Goal: Task Accomplishment & Management: Use online tool/utility

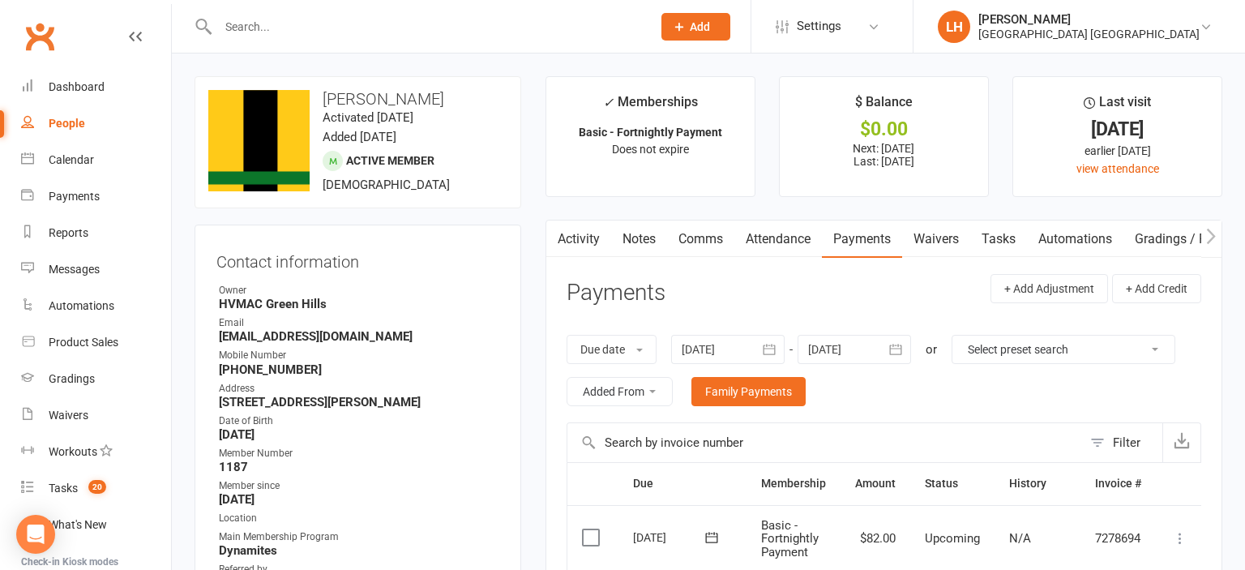
scroll to position [250, 0]
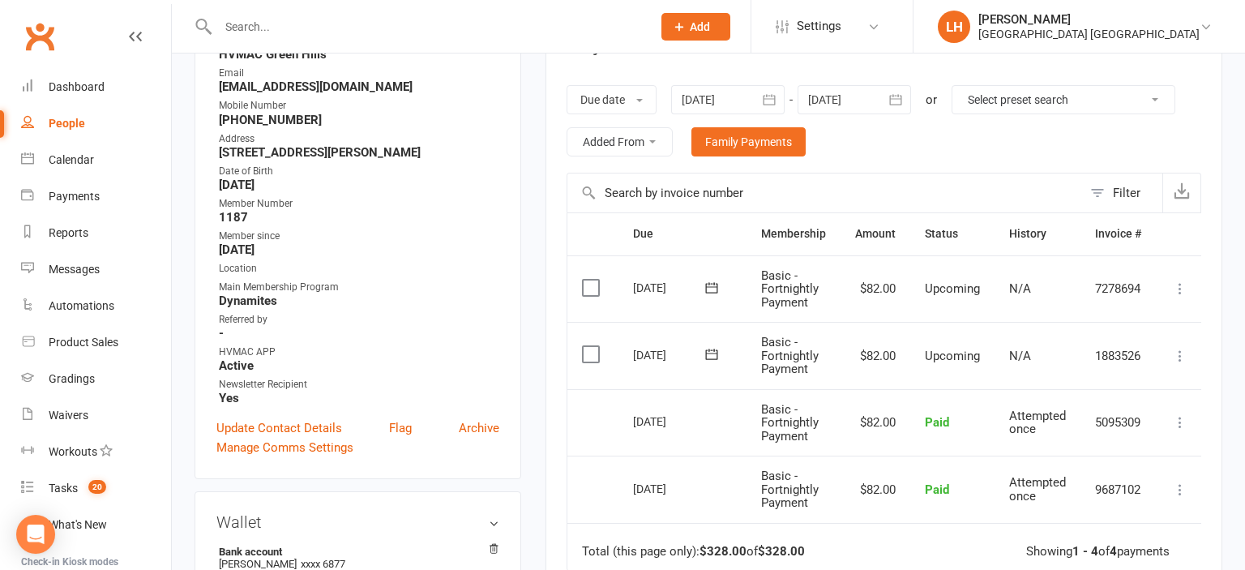
click at [284, 14] on div at bounding box center [418, 26] width 446 height 53
click at [267, 28] on input "text" at bounding box center [426, 26] width 427 height 23
click at [69, 421] on div "Waivers" at bounding box center [69, 414] width 40 height 13
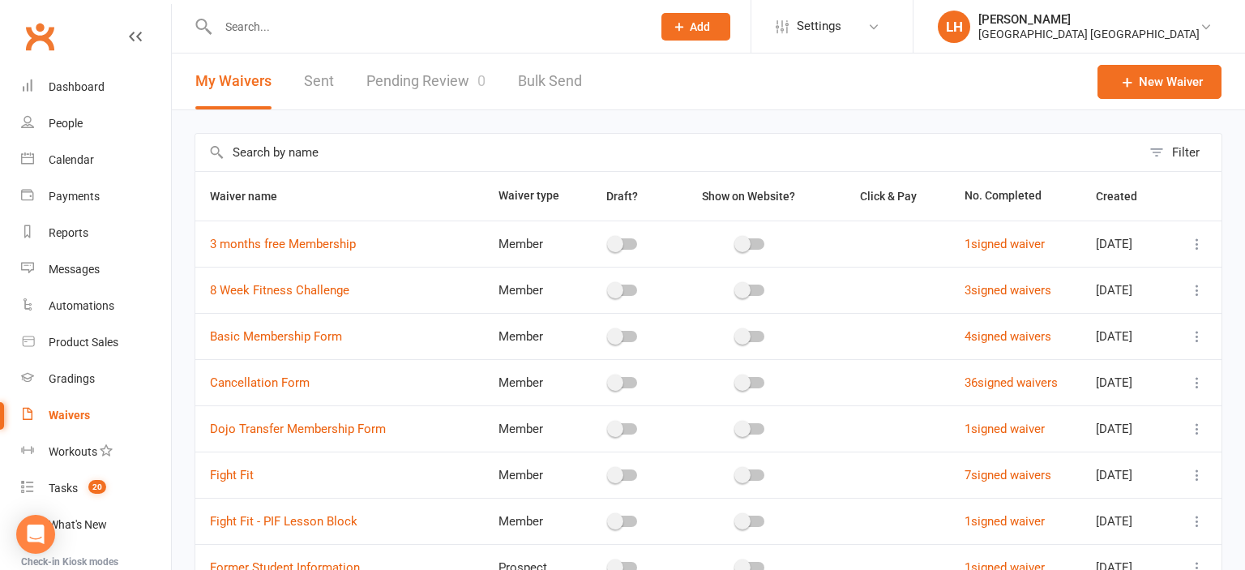
click at [413, 76] on link "Pending Review 0" at bounding box center [425, 81] width 119 height 56
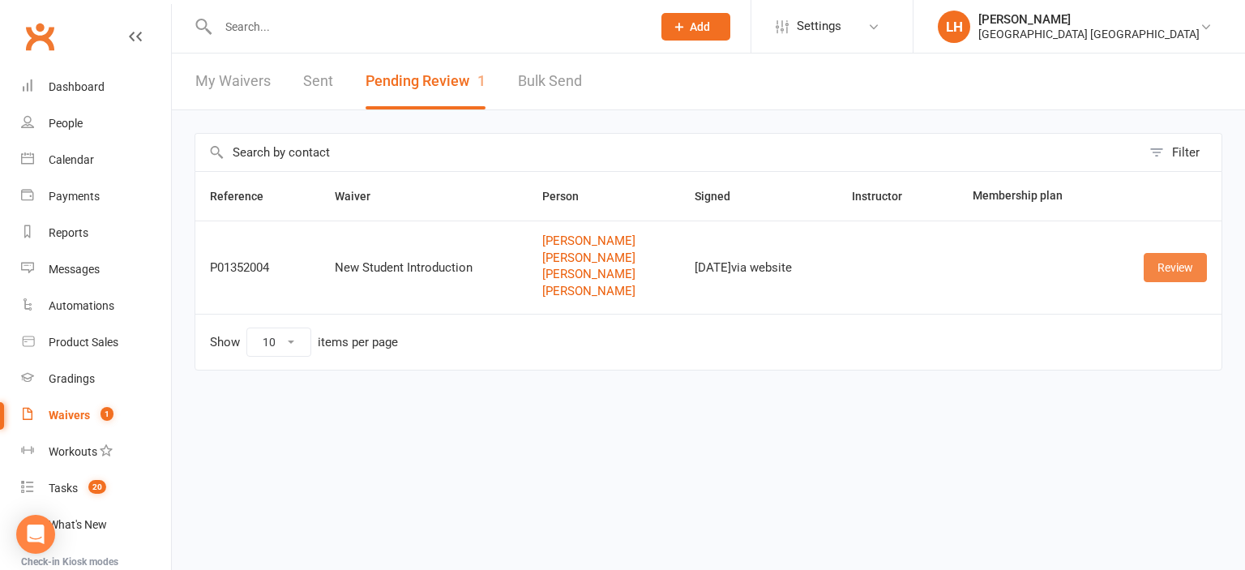
click at [1175, 267] on link "Review" at bounding box center [1175, 267] width 63 height 29
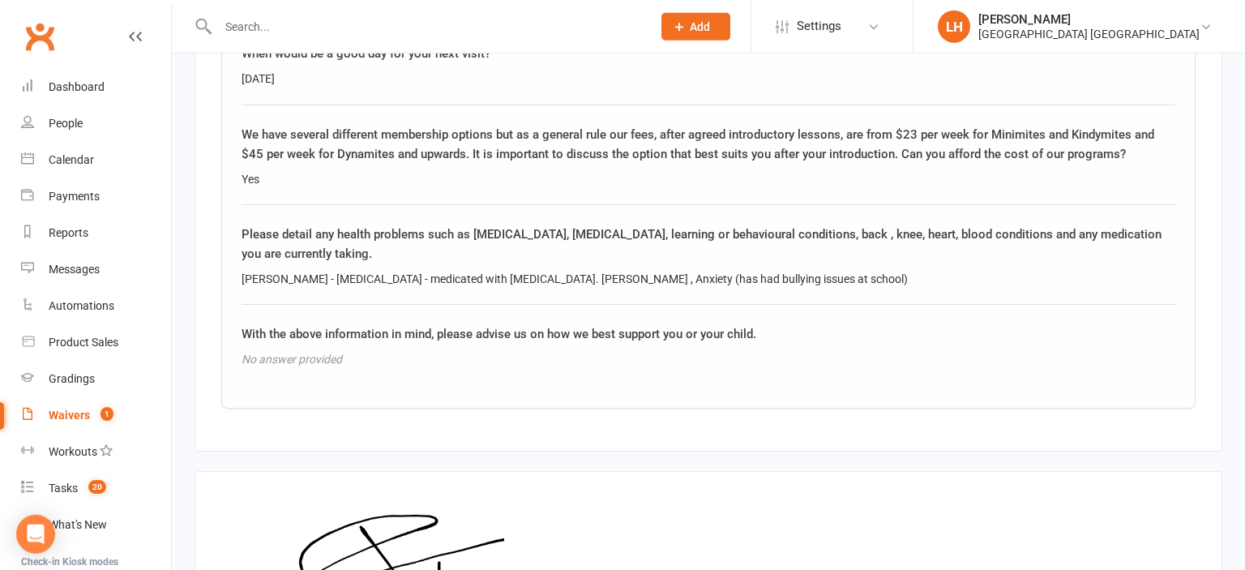
scroll to position [4016, 0]
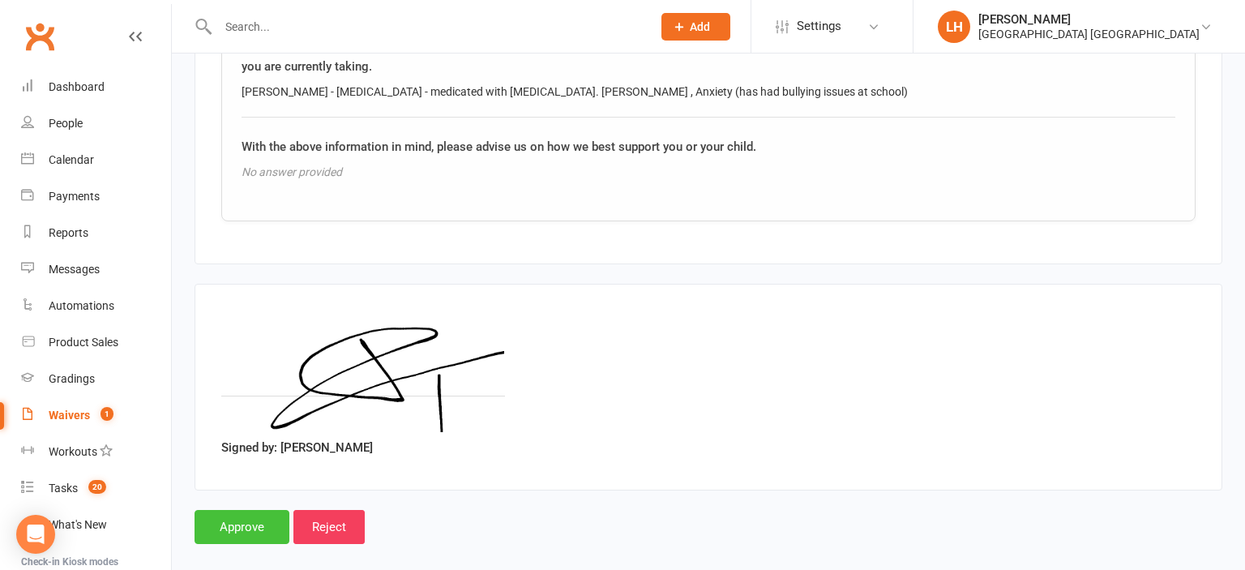
click at [250, 510] on input "Approve" at bounding box center [242, 527] width 95 height 34
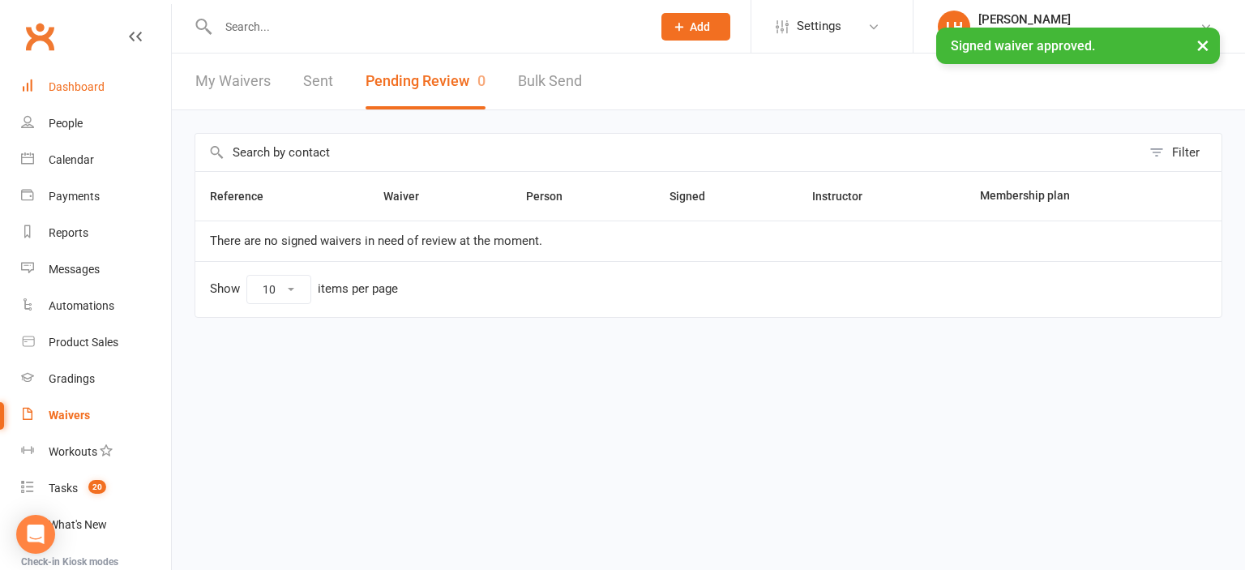
click at [102, 84] on div "Dashboard" at bounding box center [77, 86] width 56 height 13
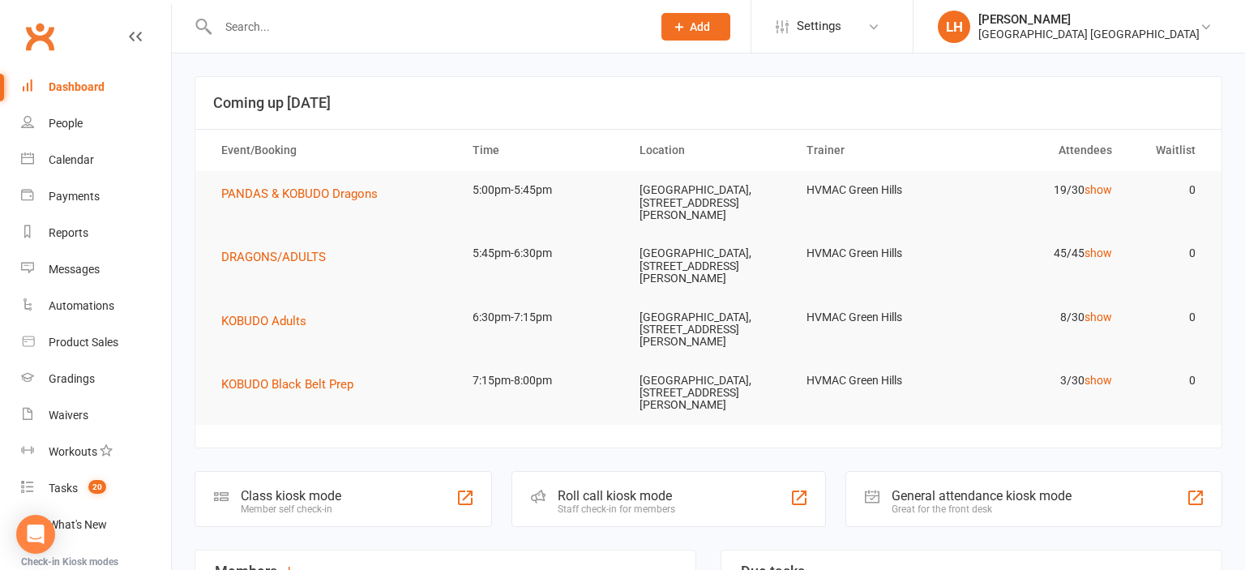
click at [489, 21] on input "text" at bounding box center [426, 26] width 427 height 23
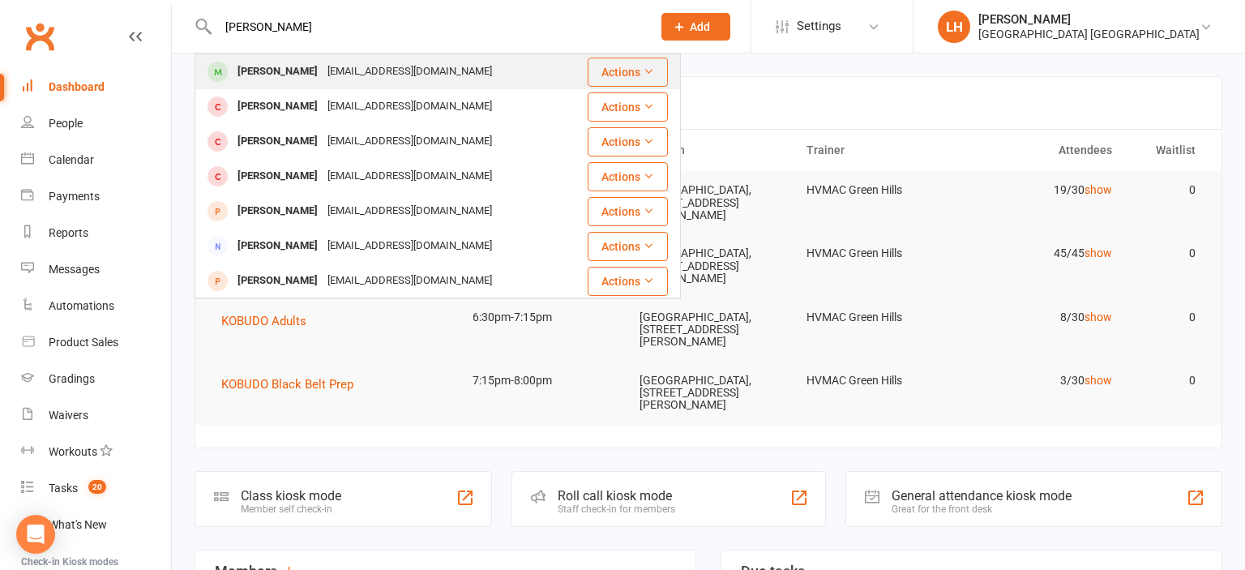
type input "anna"
click at [400, 67] on div "serijayus@yahoo.com" at bounding box center [410, 72] width 174 height 24
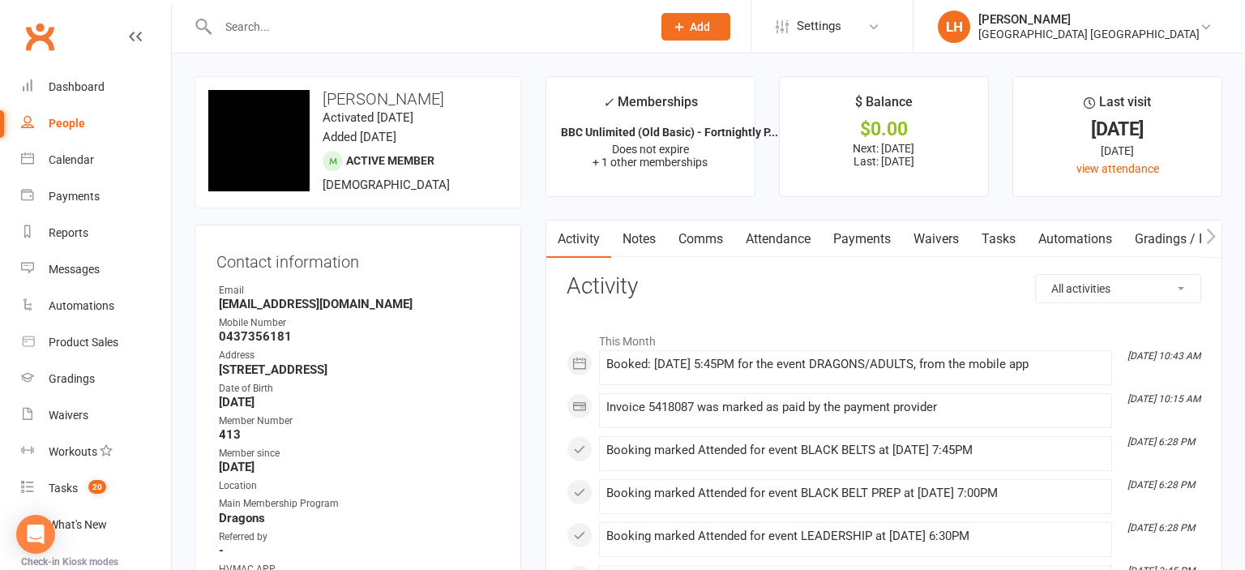
click at [786, 231] on link "Attendance" at bounding box center [778, 238] width 88 height 37
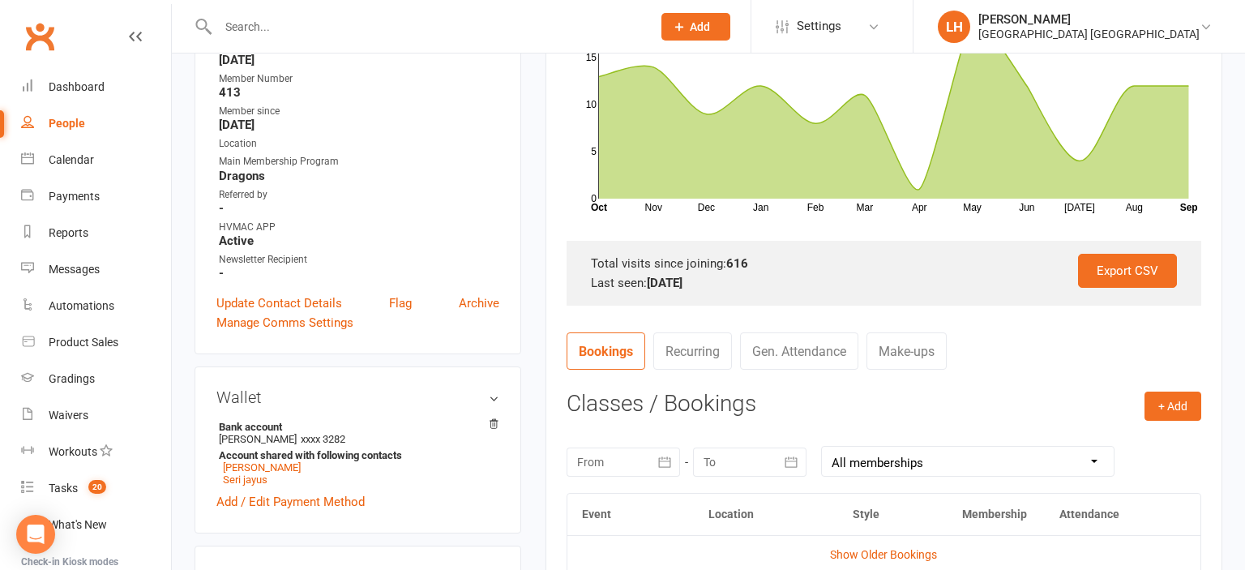
scroll to position [599, 0]
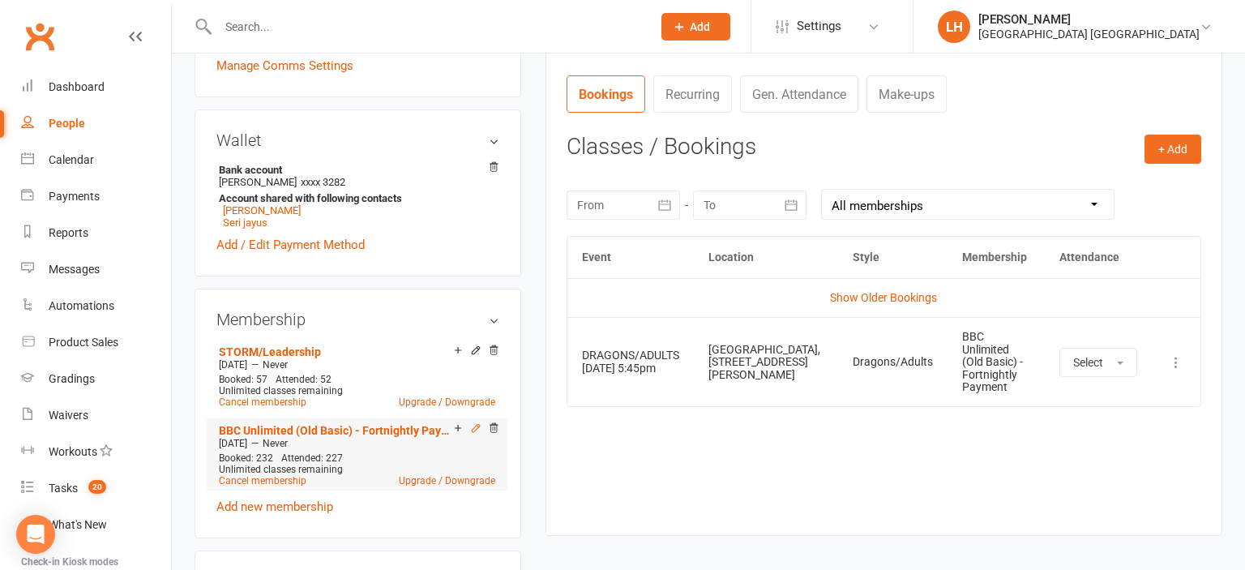
click at [475, 429] on icon at bounding box center [475, 427] width 11 height 11
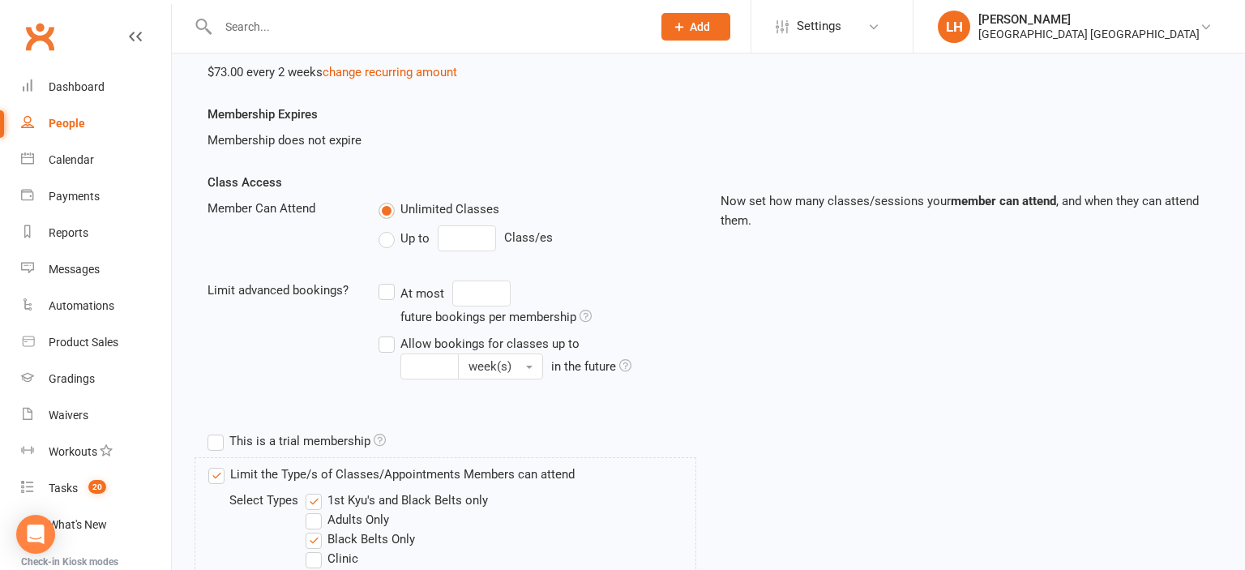
scroll to position [599, 0]
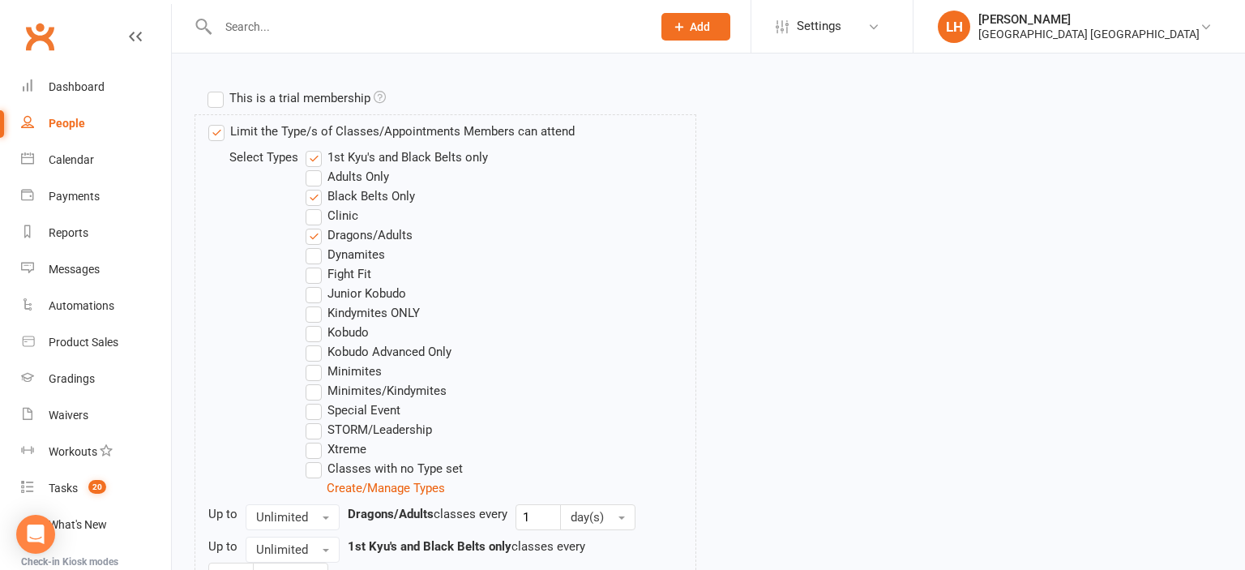
click at [315, 334] on label "Kobudo" at bounding box center [337, 332] width 63 height 19
click at [315, 323] on input "Kobudo" at bounding box center [311, 323] width 11 height 0
click at [313, 277] on label "Fight Fit" at bounding box center [339, 273] width 66 height 19
click at [313, 264] on input "Fight Fit" at bounding box center [311, 264] width 11 height 0
click at [315, 451] on label "Xtreme" at bounding box center [336, 448] width 61 height 19
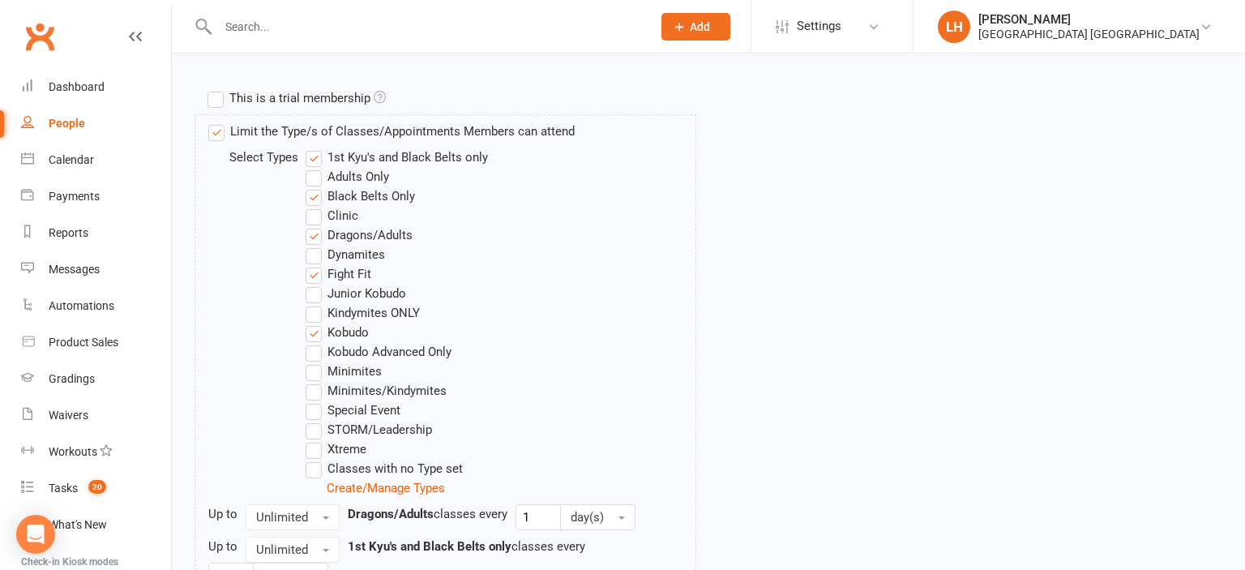
click at [315, 439] on input "Xtreme" at bounding box center [311, 439] width 11 height 0
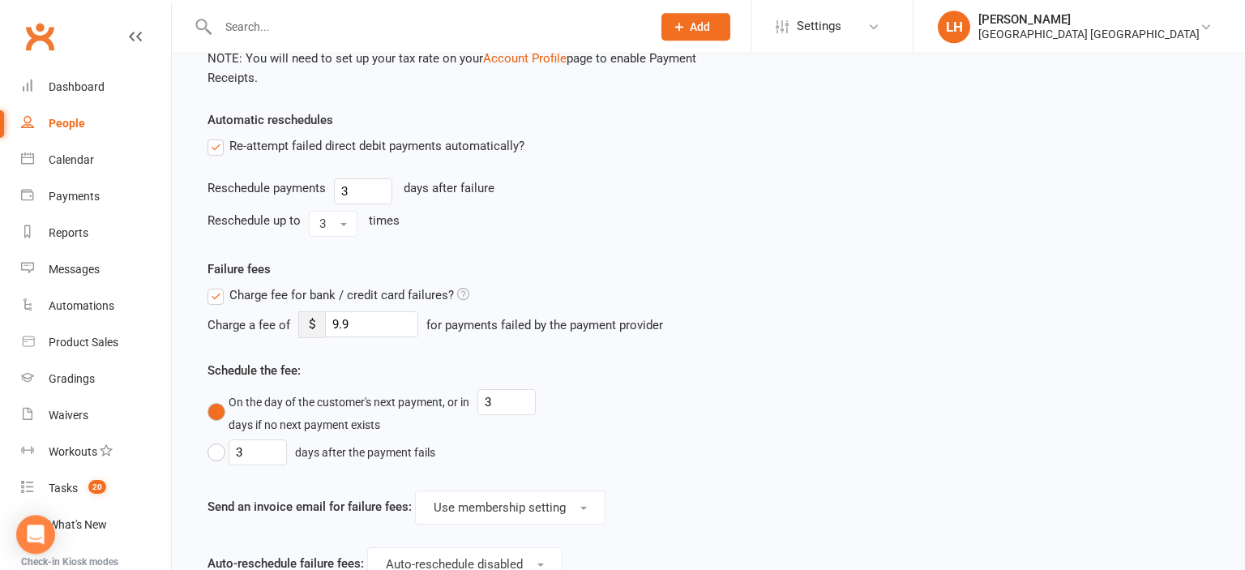
scroll to position [1640, 0]
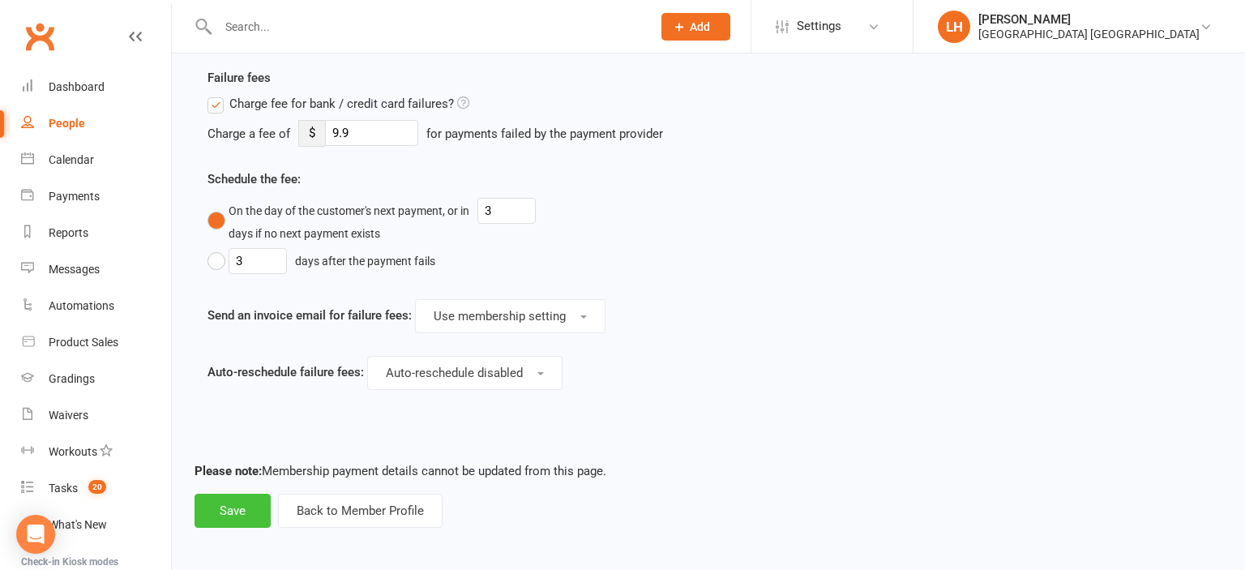
click at [216, 515] on button "Save" at bounding box center [233, 511] width 76 height 34
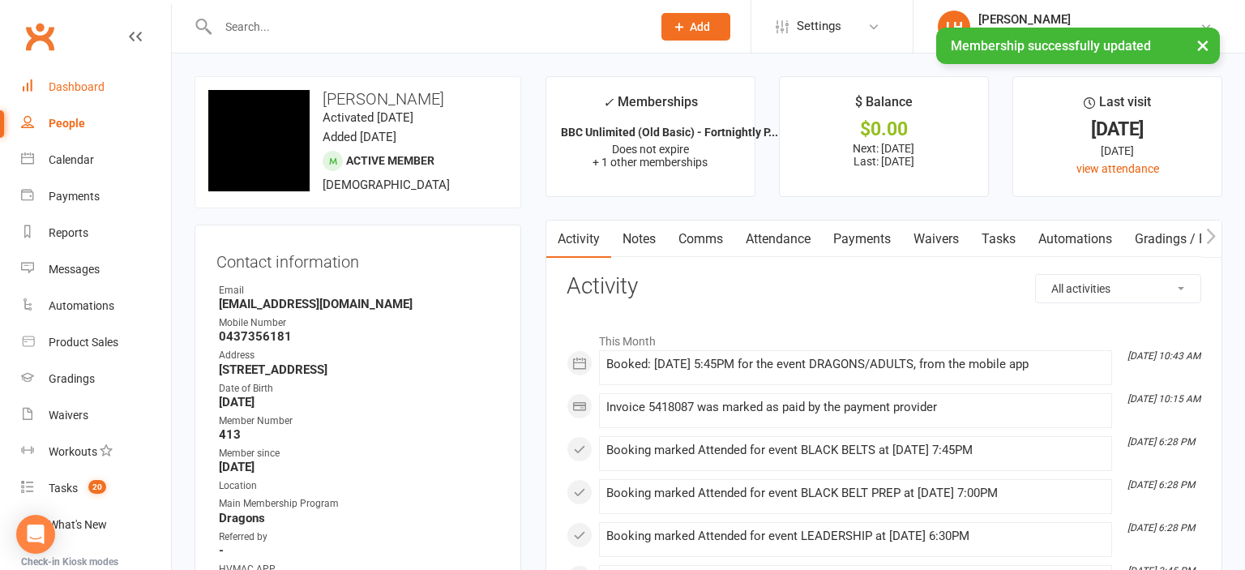
click at [75, 75] on link "Dashboard" at bounding box center [96, 87] width 150 height 36
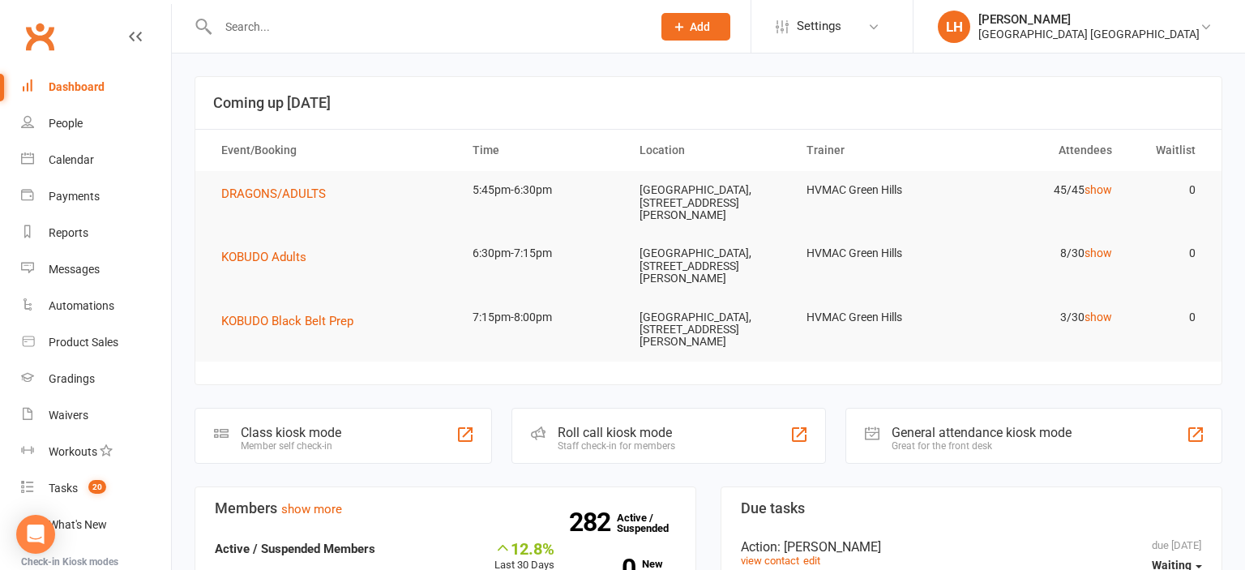
drag, startPoint x: 370, startPoint y: 39, endPoint x: 327, endPoint y: 25, distance: 44.3
click at [327, 25] on div at bounding box center [418, 26] width 446 height 53
click at [327, 25] on input "text" at bounding box center [426, 26] width 427 height 23
type input "t"
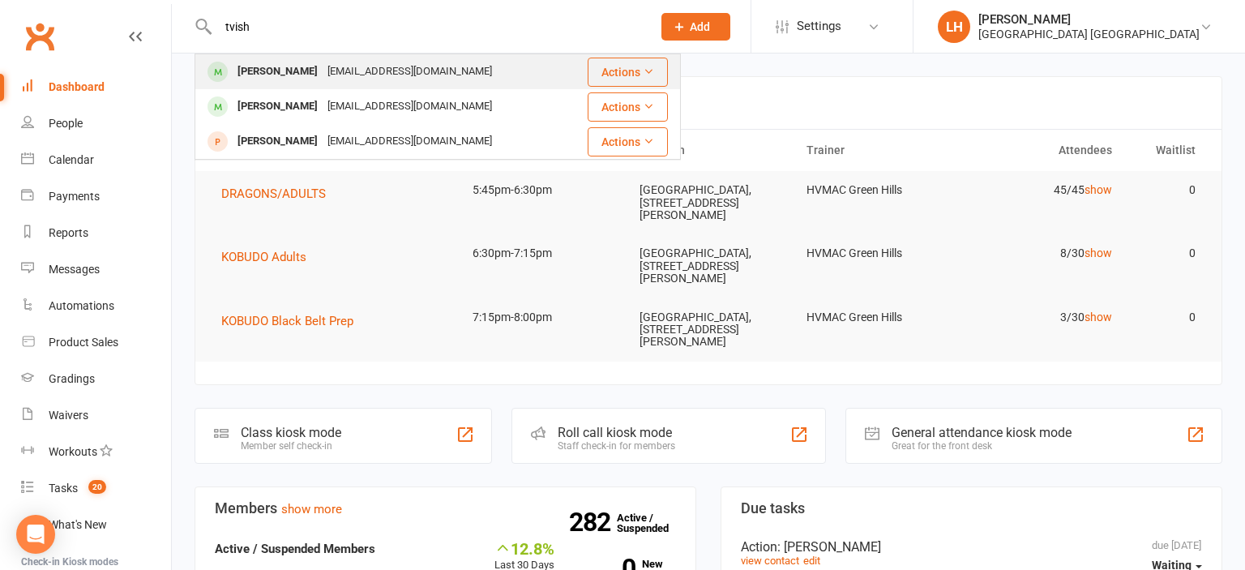
type input "tvish"
click at [365, 71] on div "biswasnishikant@gmail.com" at bounding box center [410, 72] width 174 height 24
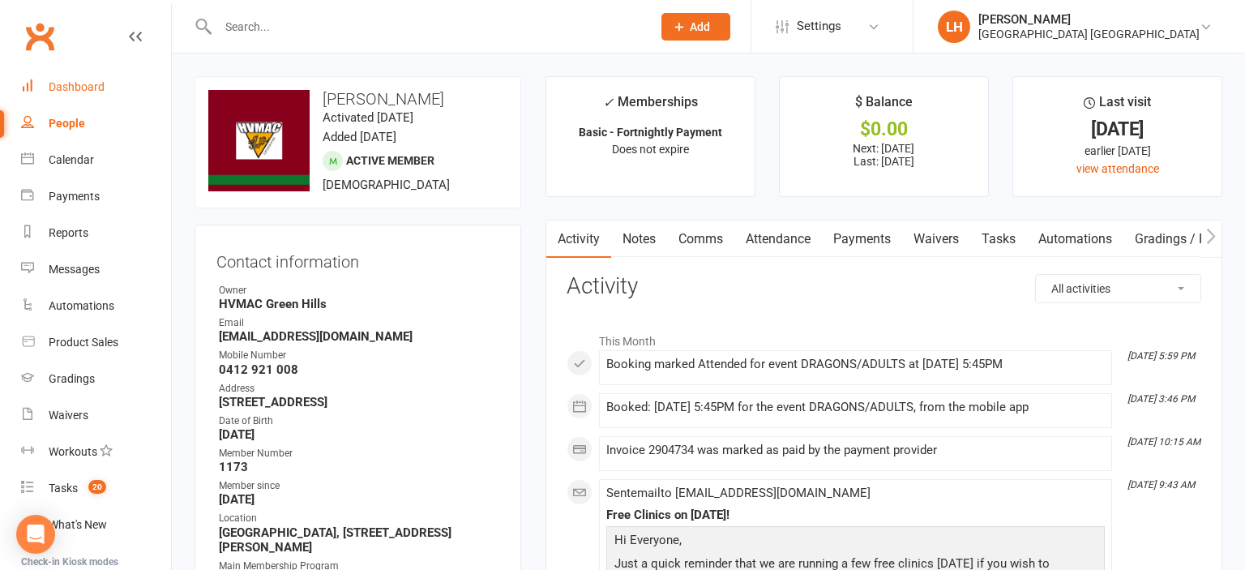
click at [86, 90] on div "Dashboard" at bounding box center [77, 86] width 56 height 13
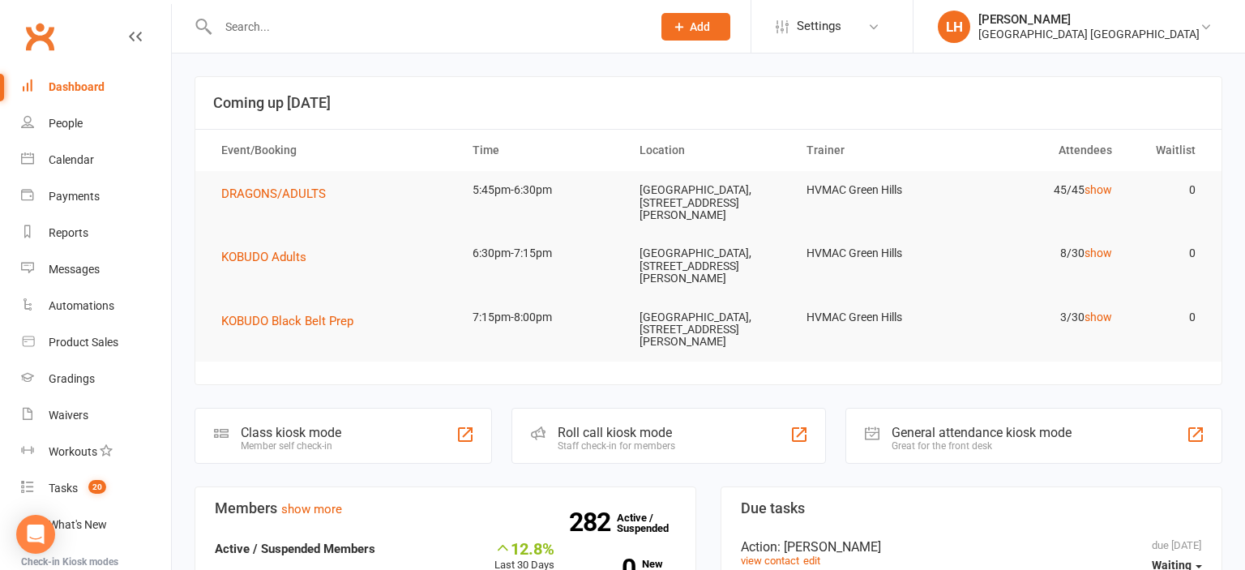
click at [254, 32] on input "text" at bounding box center [426, 26] width 427 height 23
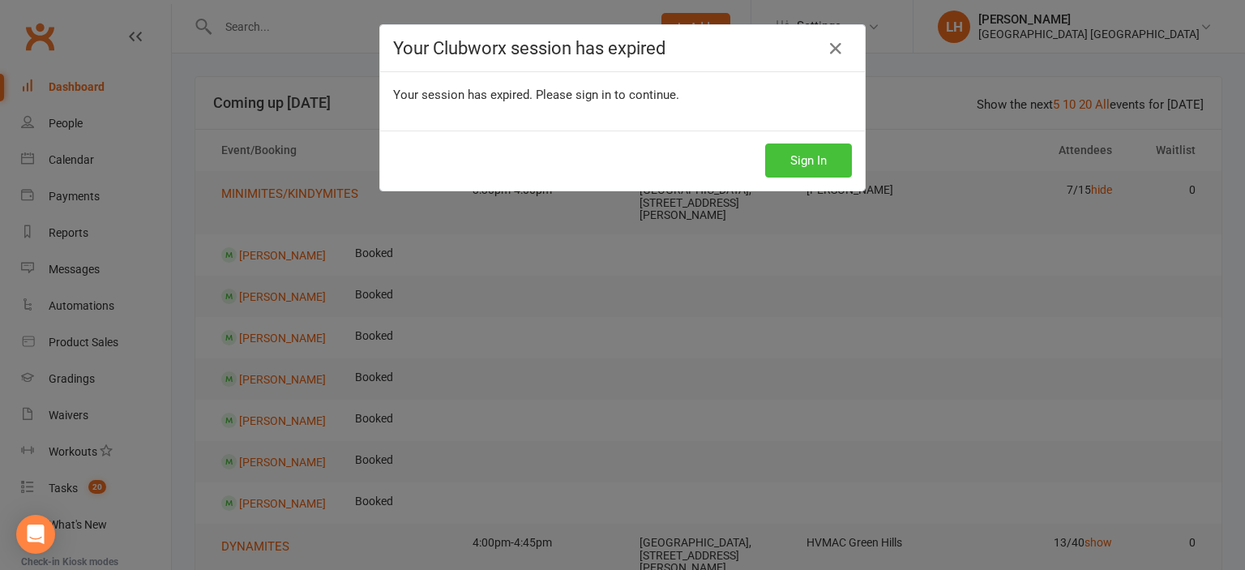
click at [799, 160] on button "Sign In" at bounding box center [808, 160] width 87 height 34
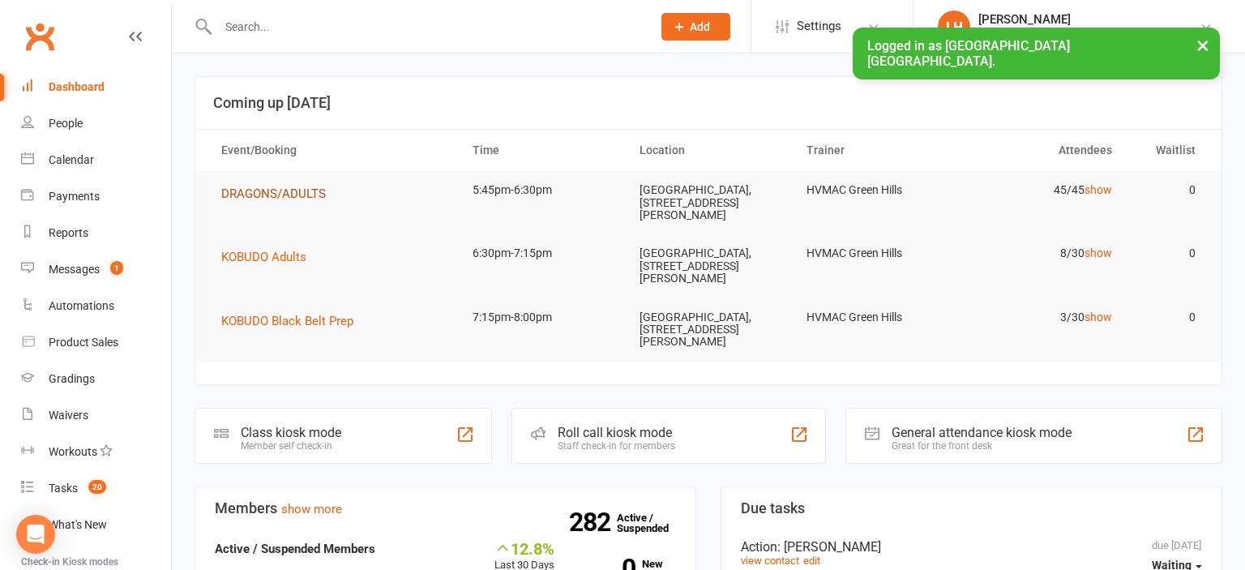
click at [288, 192] on span "DRAGONS/ADULTS" at bounding box center [273, 193] width 105 height 15
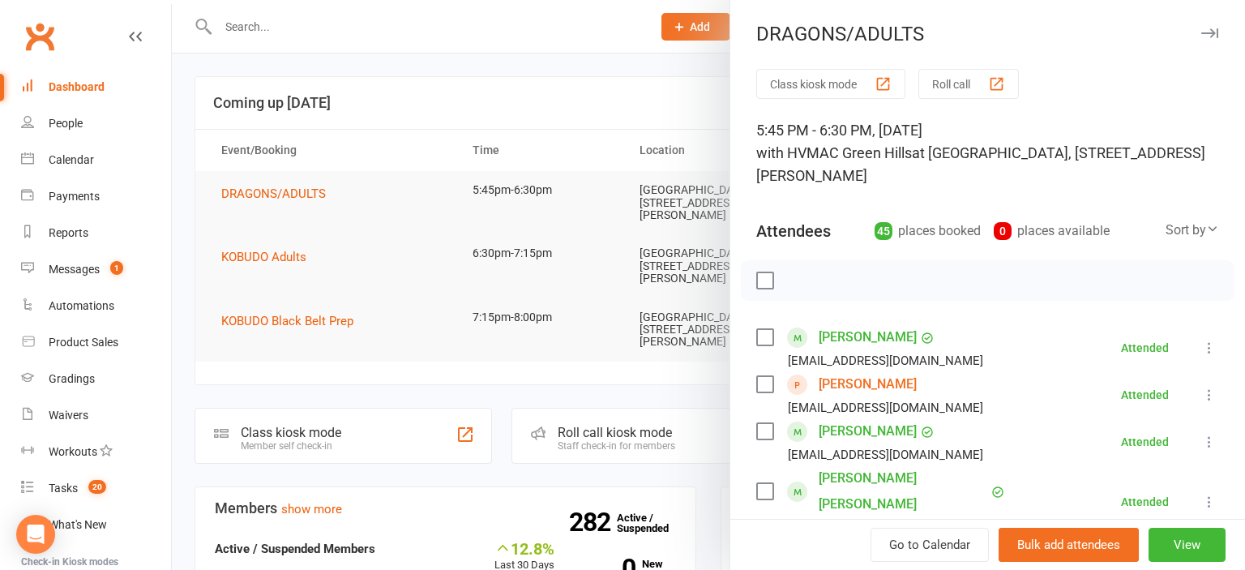
scroll to position [171, 0]
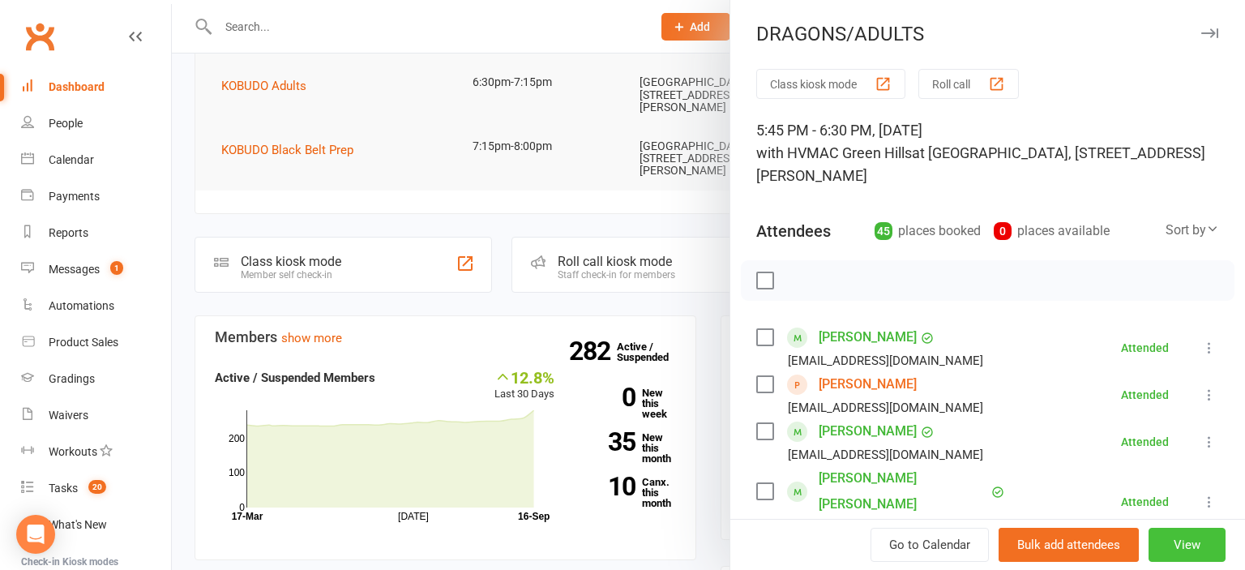
click at [1175, 543] on button "View" at bounding box center [1186, 545] width 77 height 34
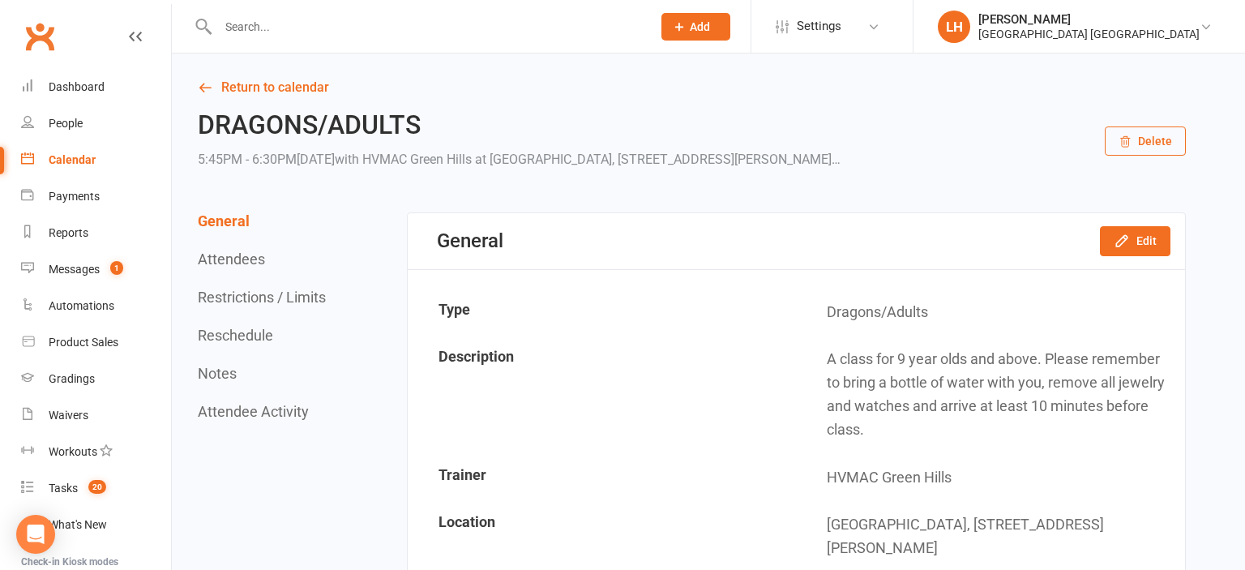
click at [233, 301] on button "Restrictions / Limits" at bounding box center [262, 297] width 128 height 17
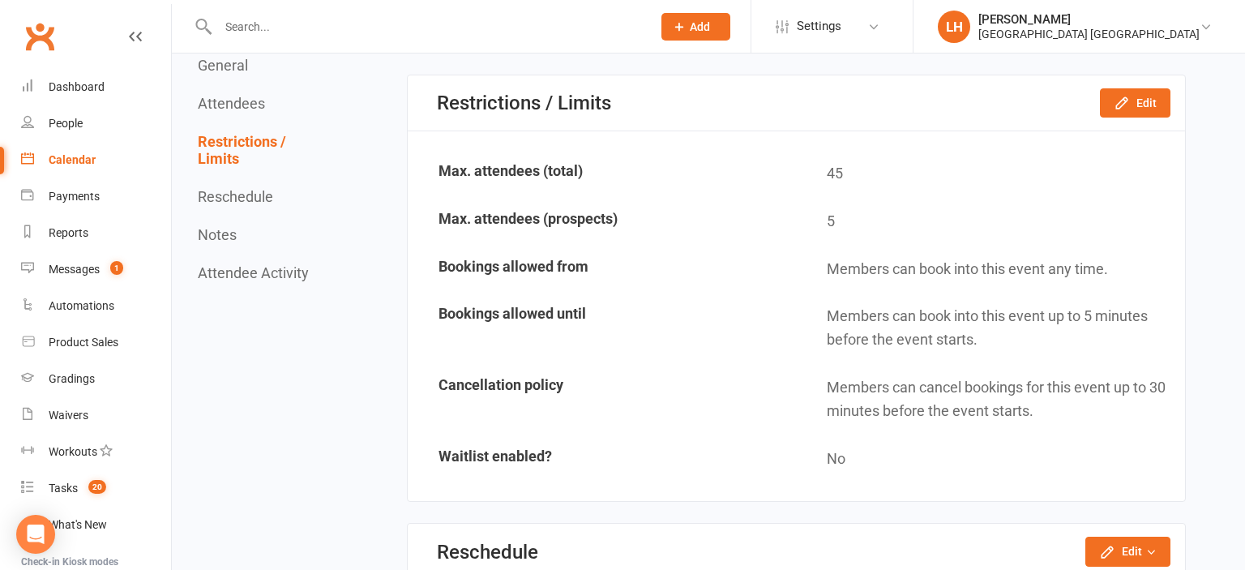
scroll to position [3457, 0]
click at [1118, 98] on icon "button" at bounding box center [1122, 102] width 16 height 16
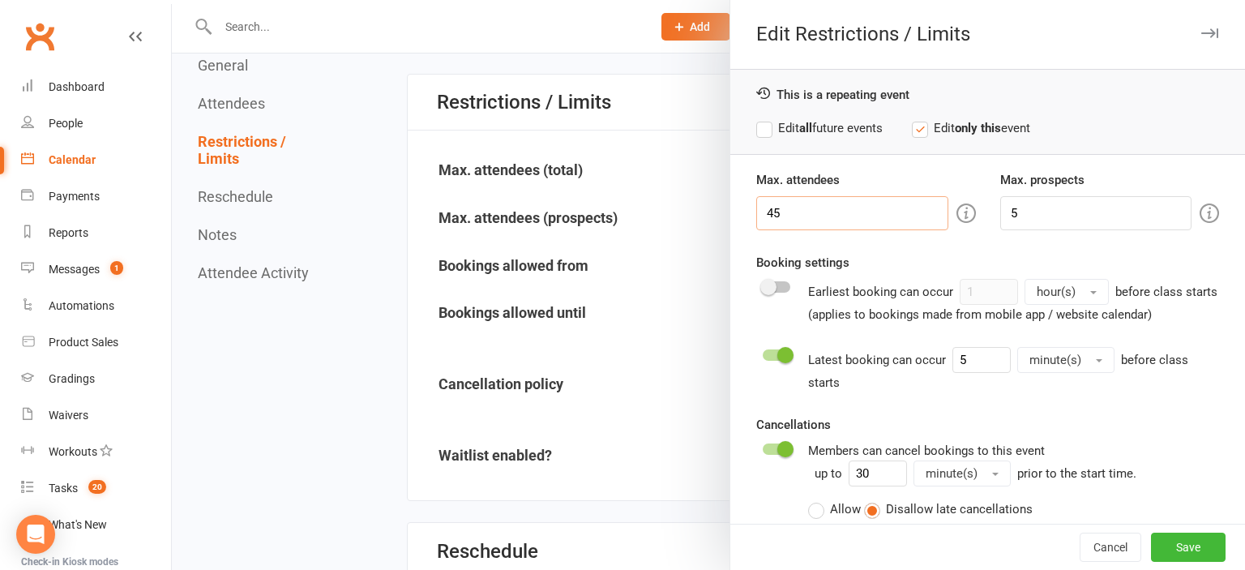
click at [825, 203] on input "45" at bounding box center [851, 213] width 191 height 34
type input "50"
click at [798, 129] on label "Edit all future events" at bounding box center [819, 127] width 126 height 19
click at [1201, 549] on button "Save" at bounding box center [1188, 546] width 75 height 29
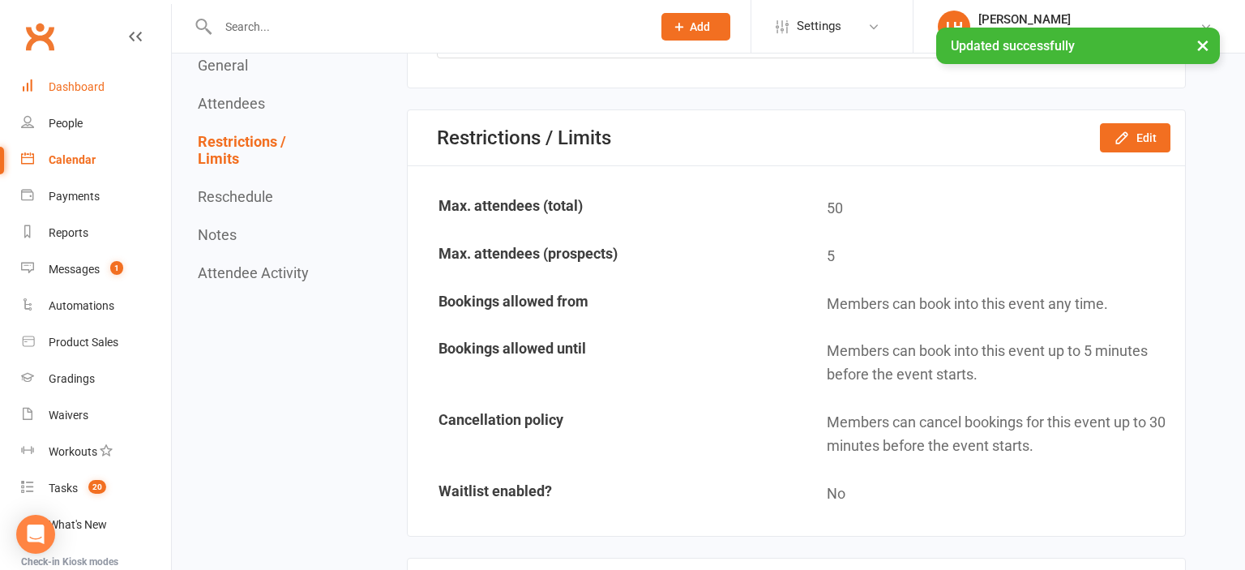
click at [82, 92] on div "Dashboard" at bounding box center [77, 86] width 56 height 13
